Goal: Information Seeking & Learning: Learn about a topic

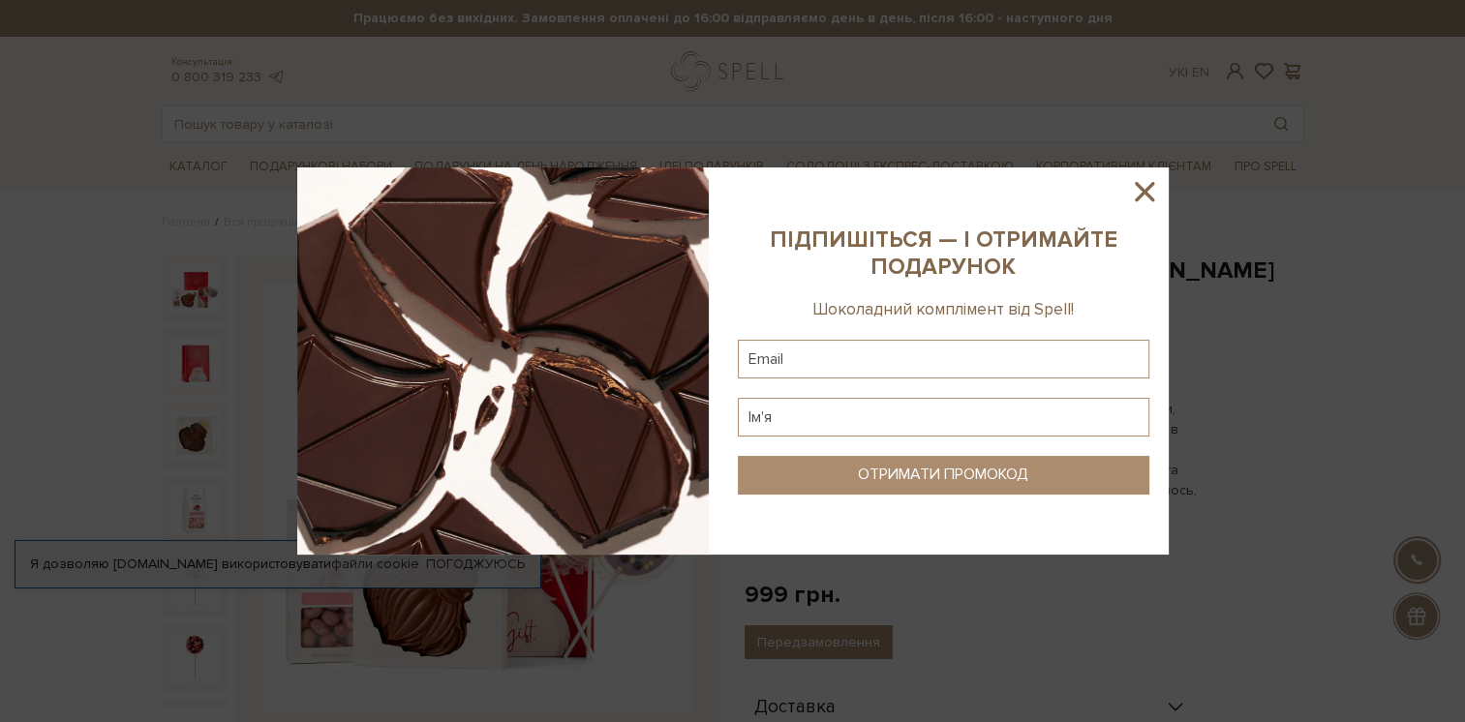
click at [1146, 196] on icon at bounding box center [1144, 191] width 19 height 19
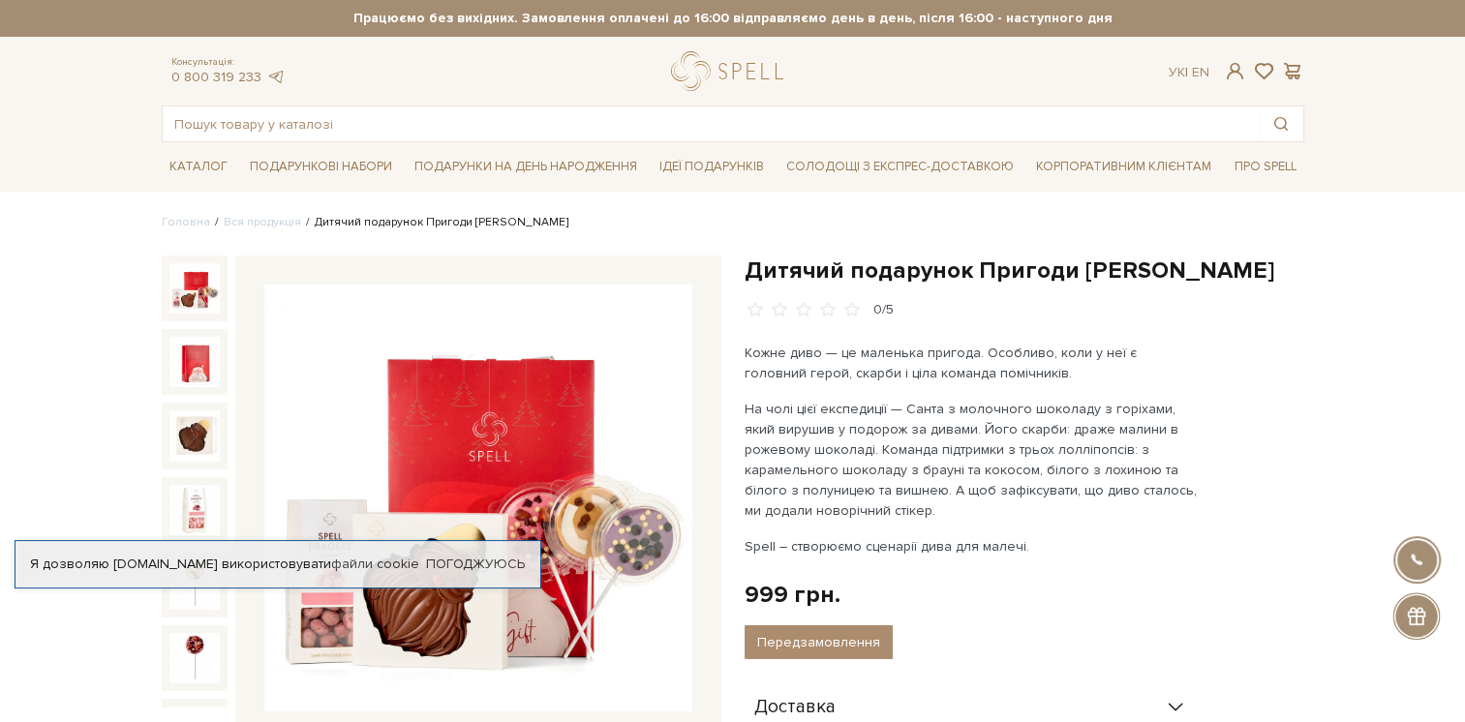
click at [174, 292] on img at bounding box center [194, 288] width 50 height 50
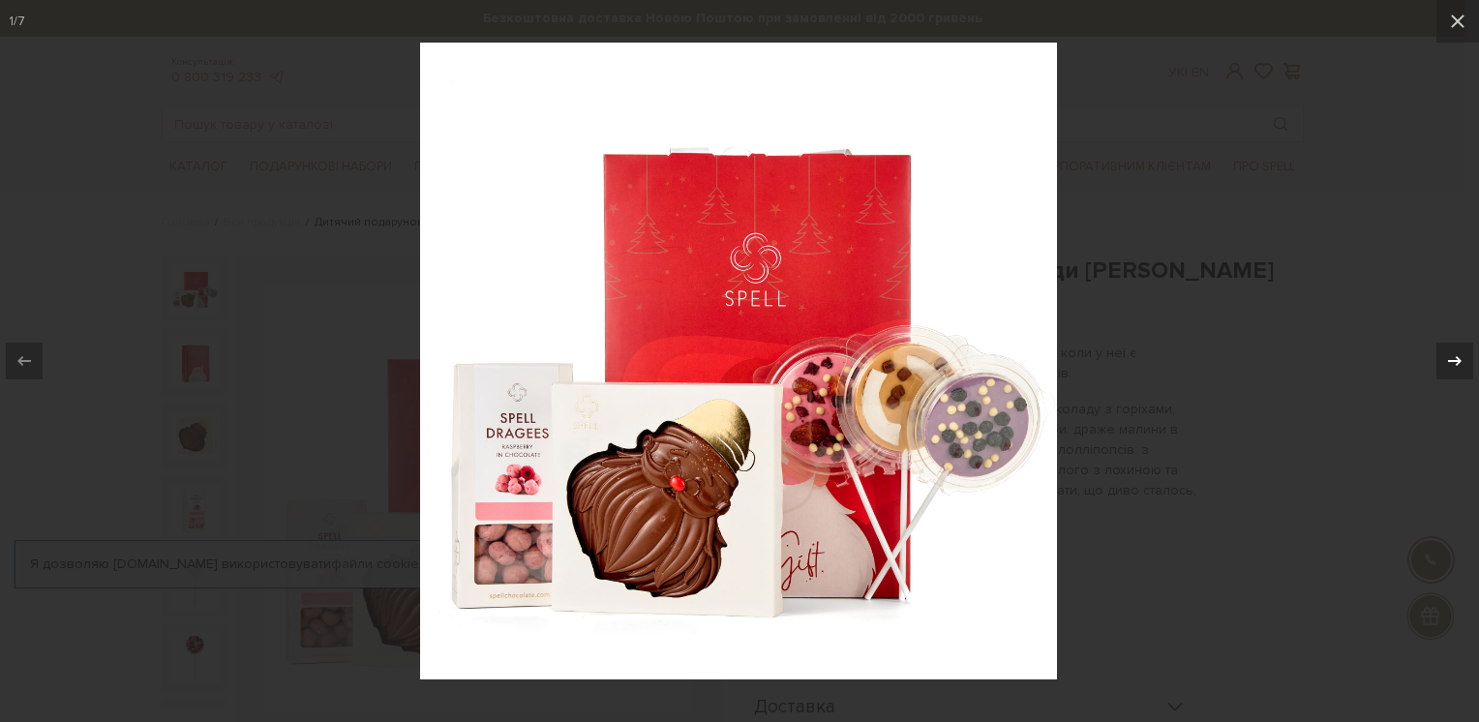
click at [1461, 348] on div at bounding box center [1455, 361] width 37 height 37
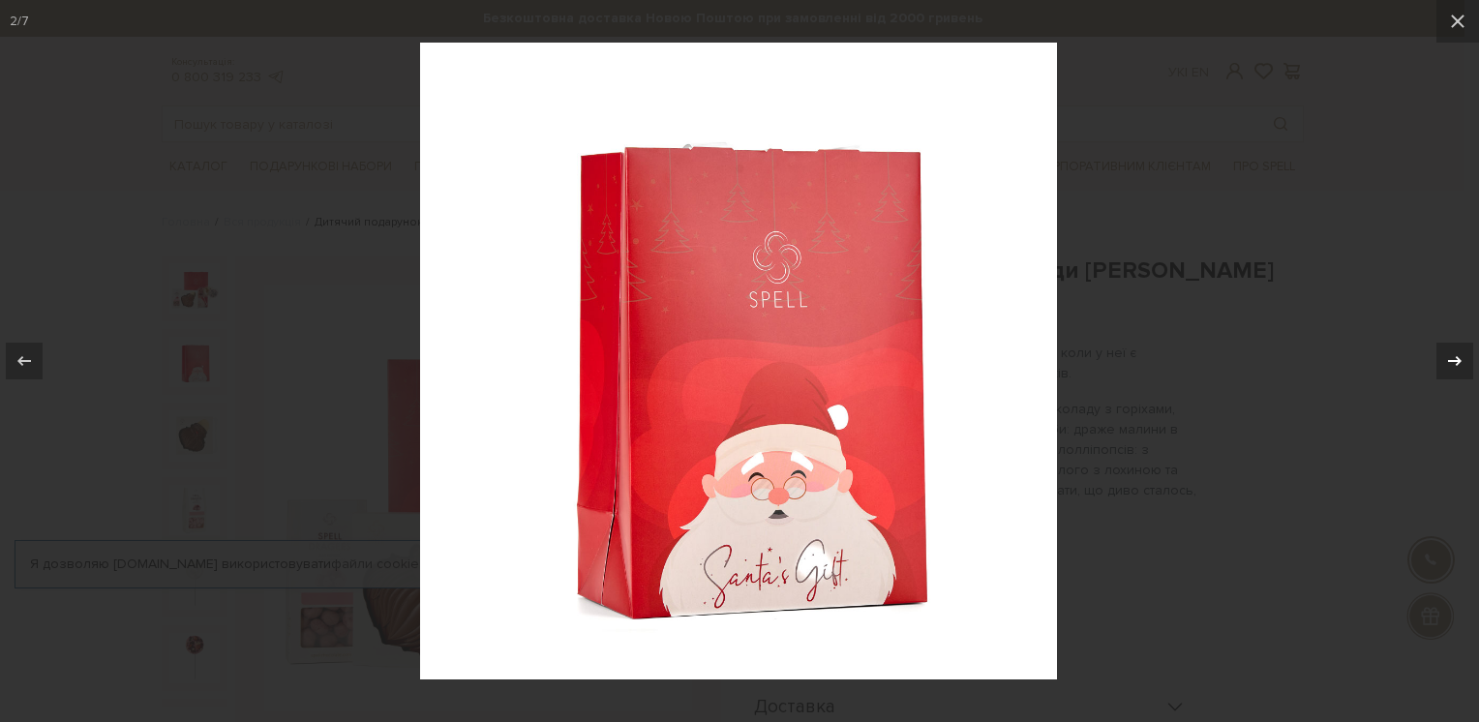
click at [1461, 348] on div at bounding box center [1455, 361] width 37 height 37
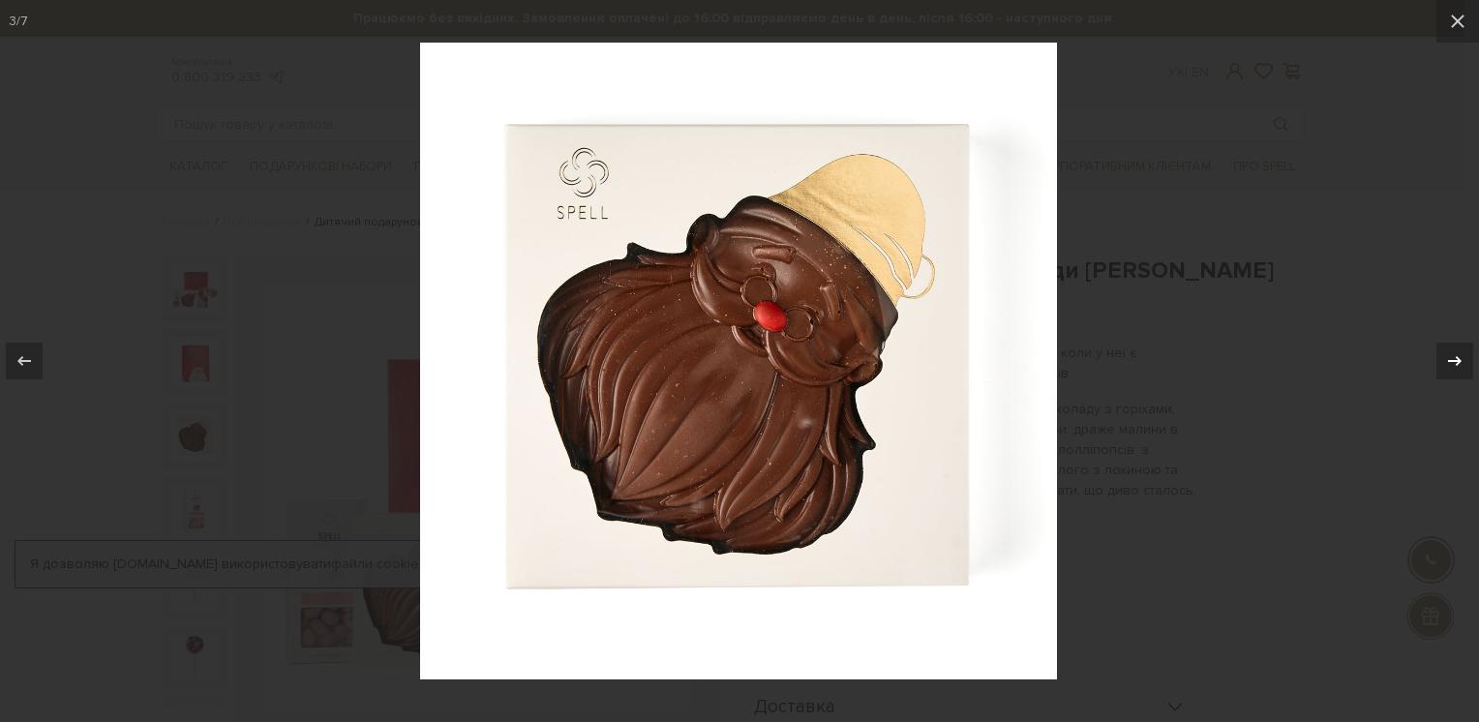
click at [1461, 348] on div at bounding box center [1455, 361] width 37 height 37
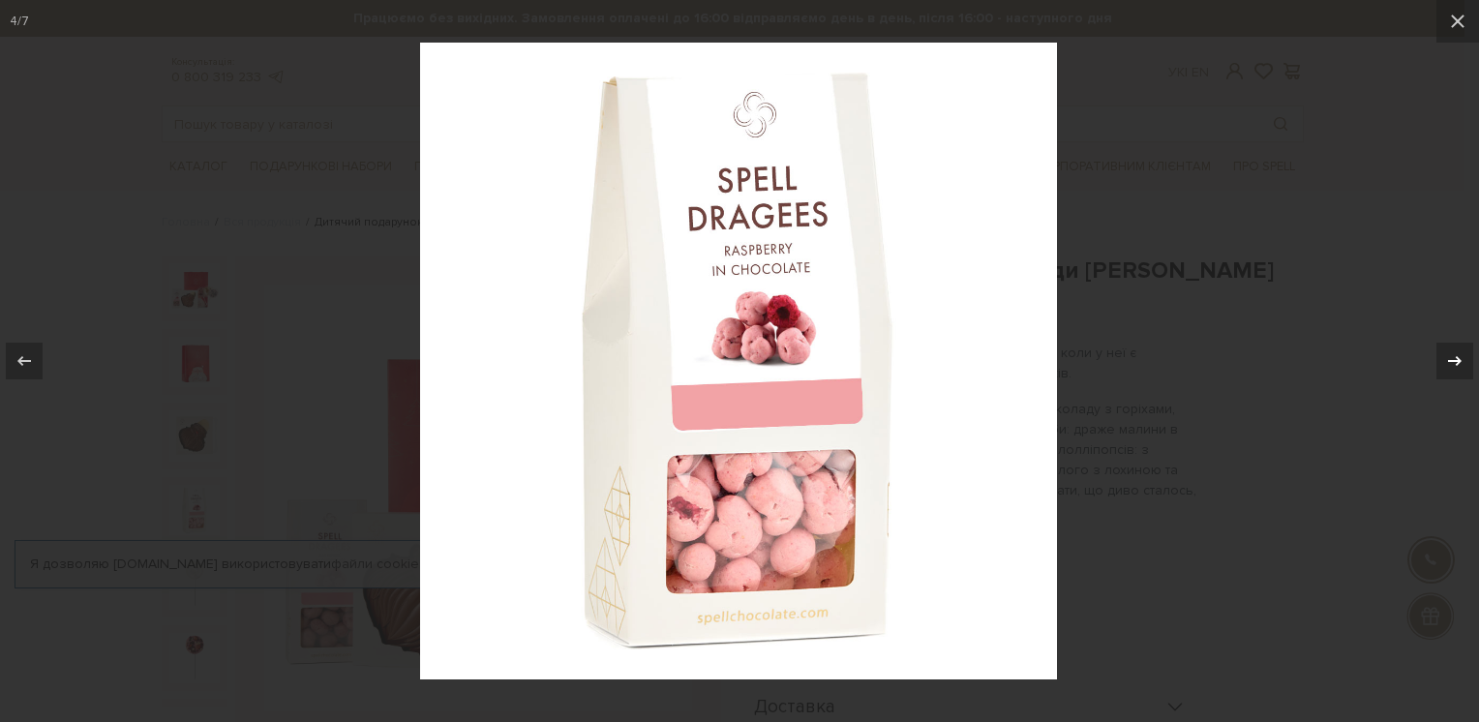
click at [1461, 348] on div at bounding box center [1455, 361] width 37 height 37
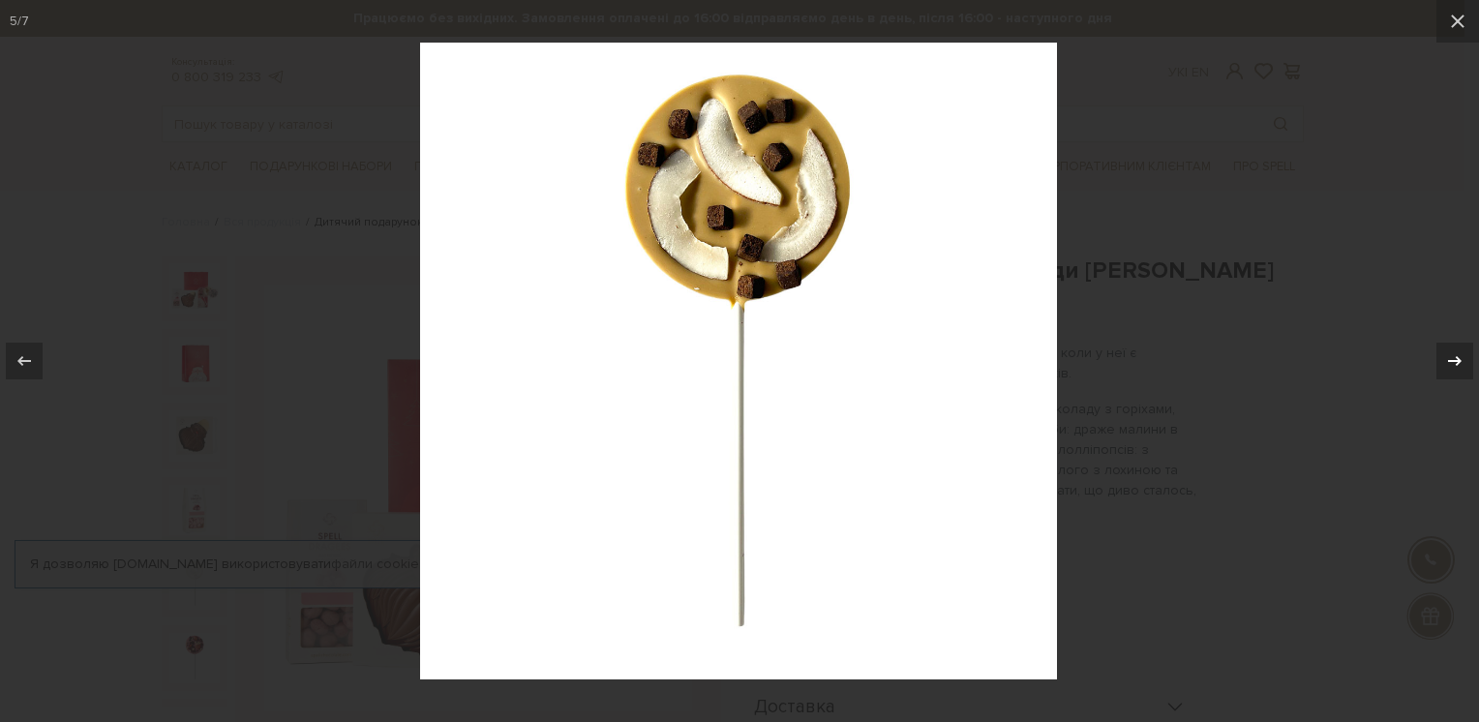
click at [1461, 348] on div at bounding box center [1455, 361] width 37 height 37
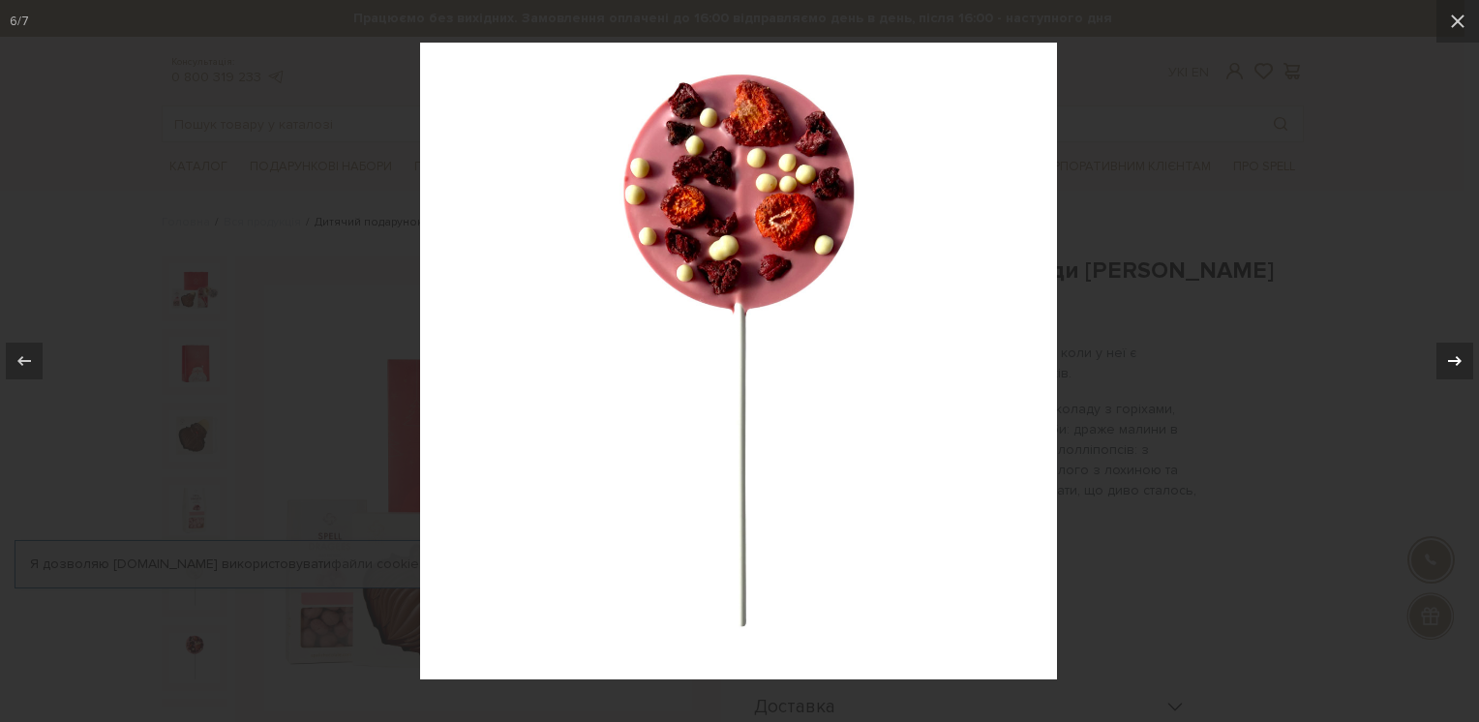
click at [1461, 348] on div at bounding box center [1455, 361] width 37 height 37
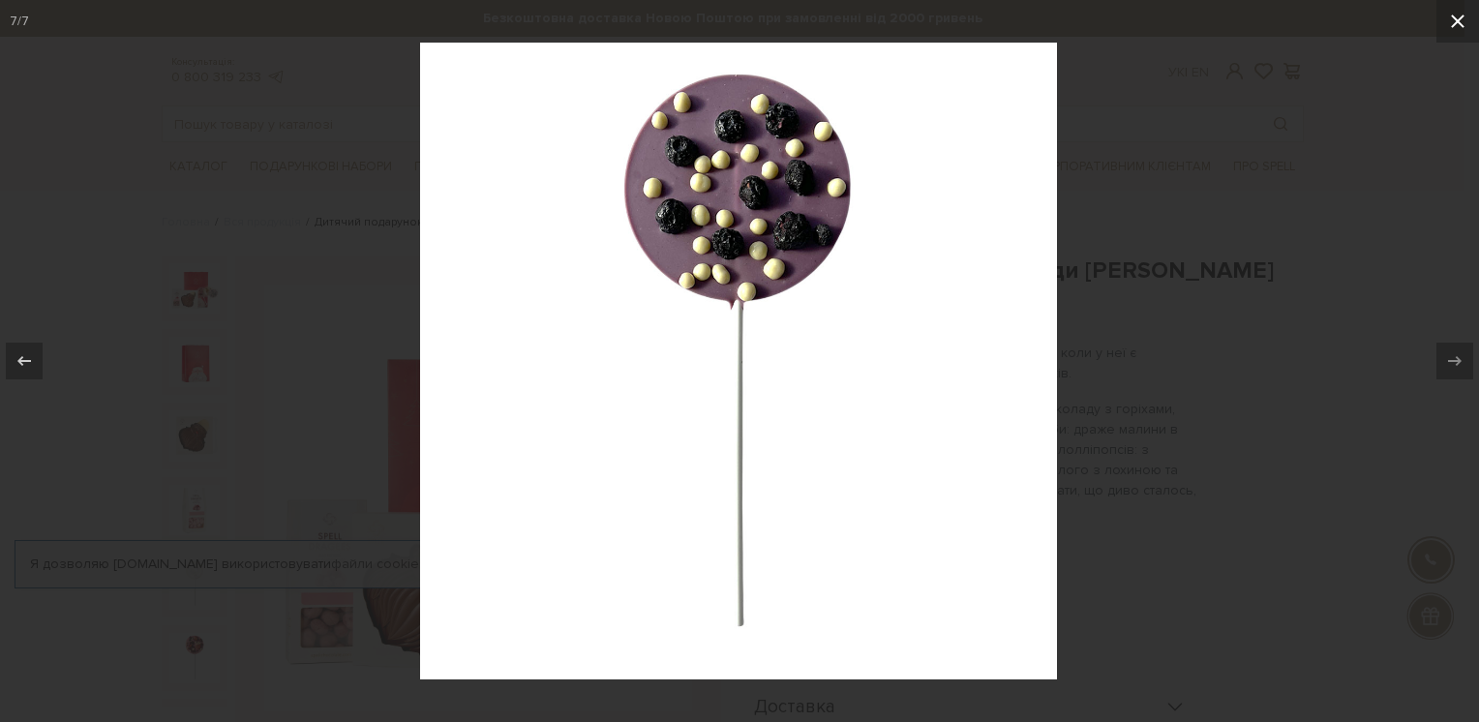
click at [1439, 15] on button at bounding box center [1458, 21] width 43 height 43
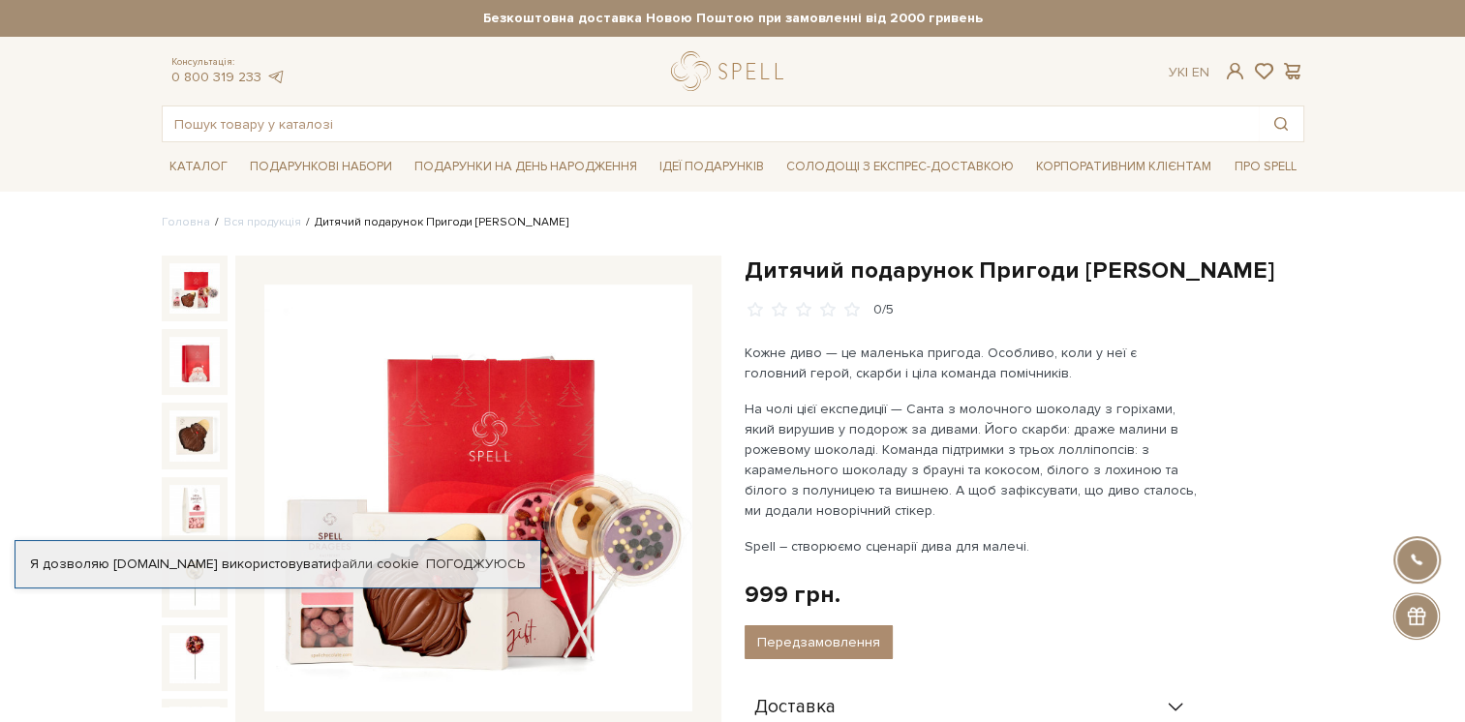
scroll to position [15, 0]
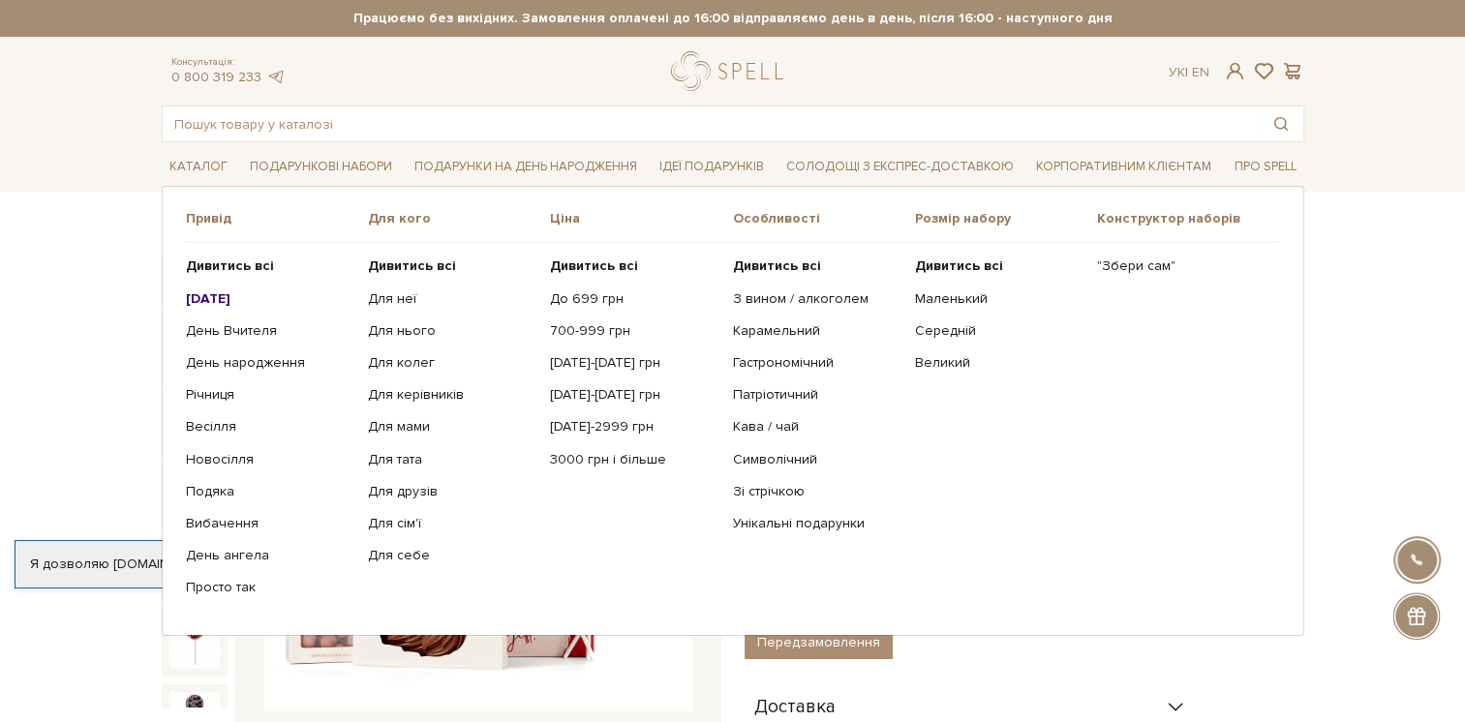
click at [217, 300] on b "[DATE]" at bounding box center [208, 298] width 45 height 16
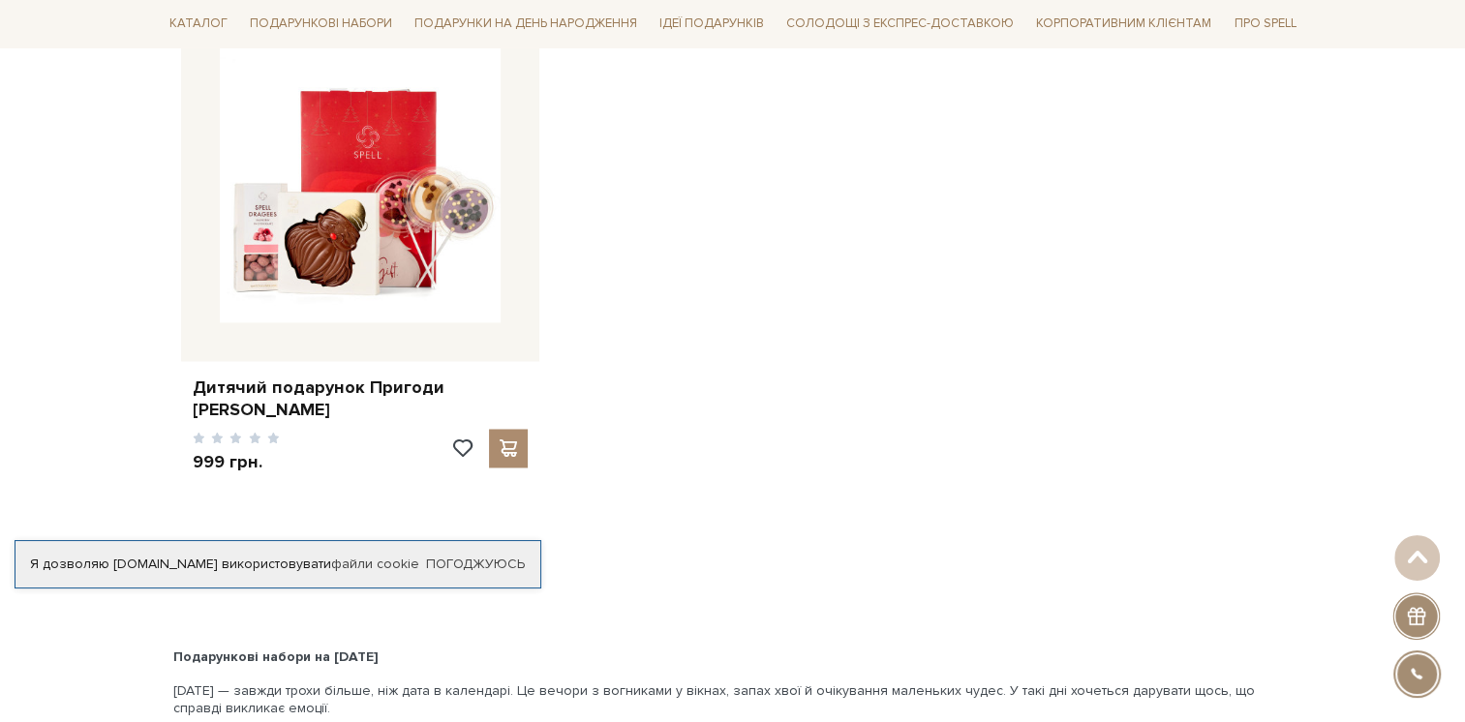
scroll to position [3000, 0]
